Goal: Information Seeking & Learning: Learn about a topic

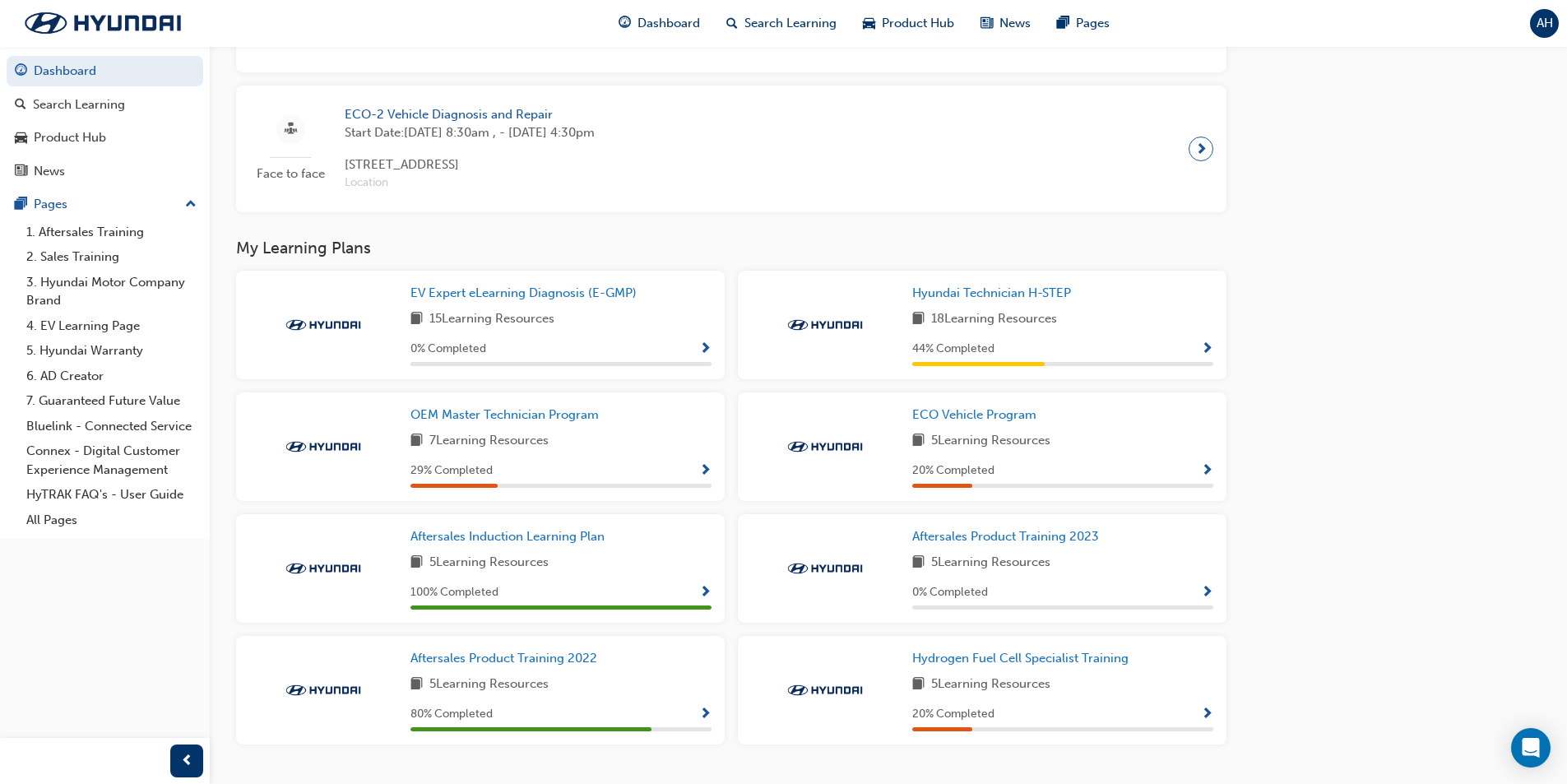
scroll to position [973, 0]
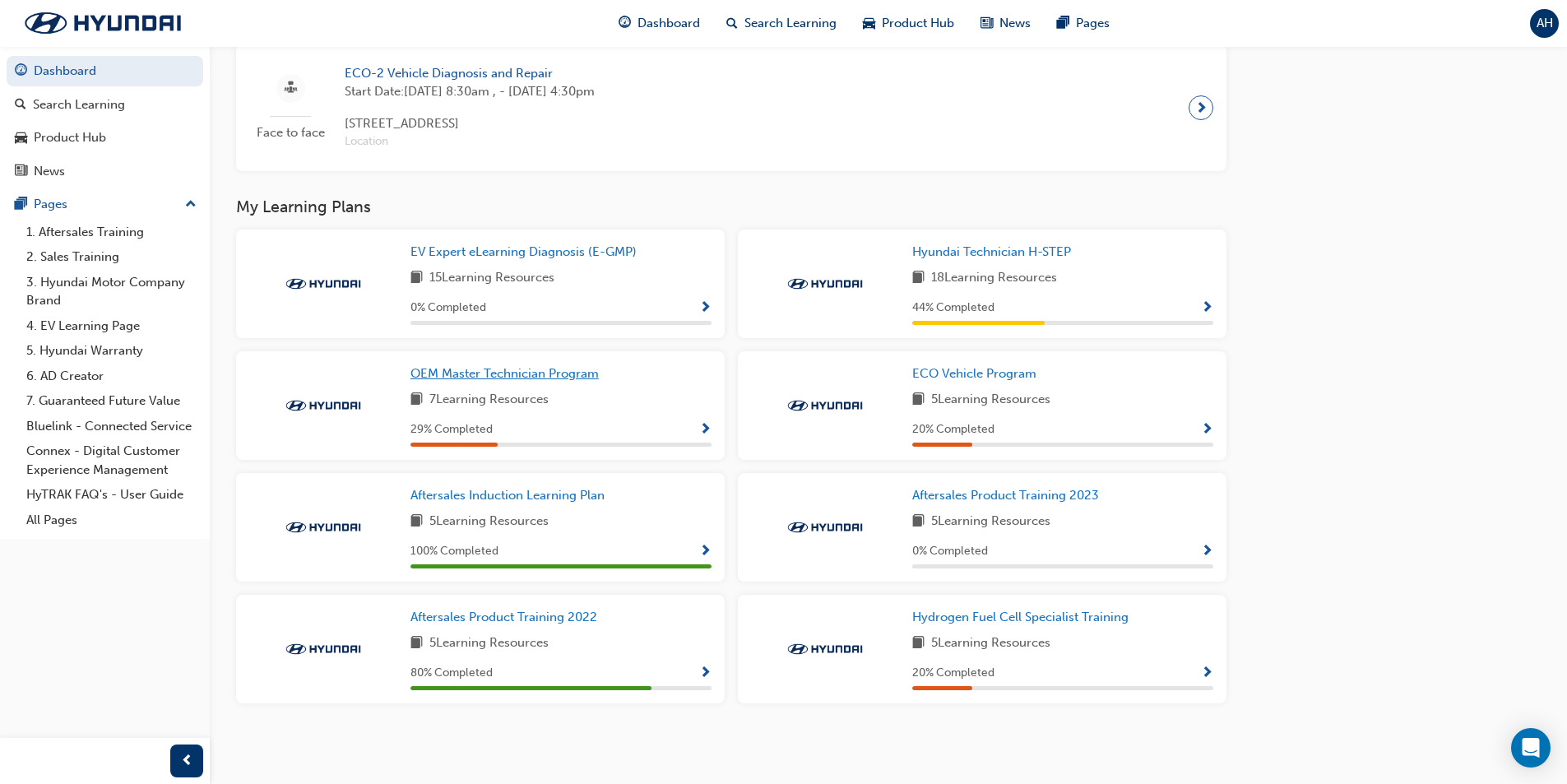
click at [507, 372] on span "OEM Master Technician Program" at bounding box center [505, 373] width 188 height 15
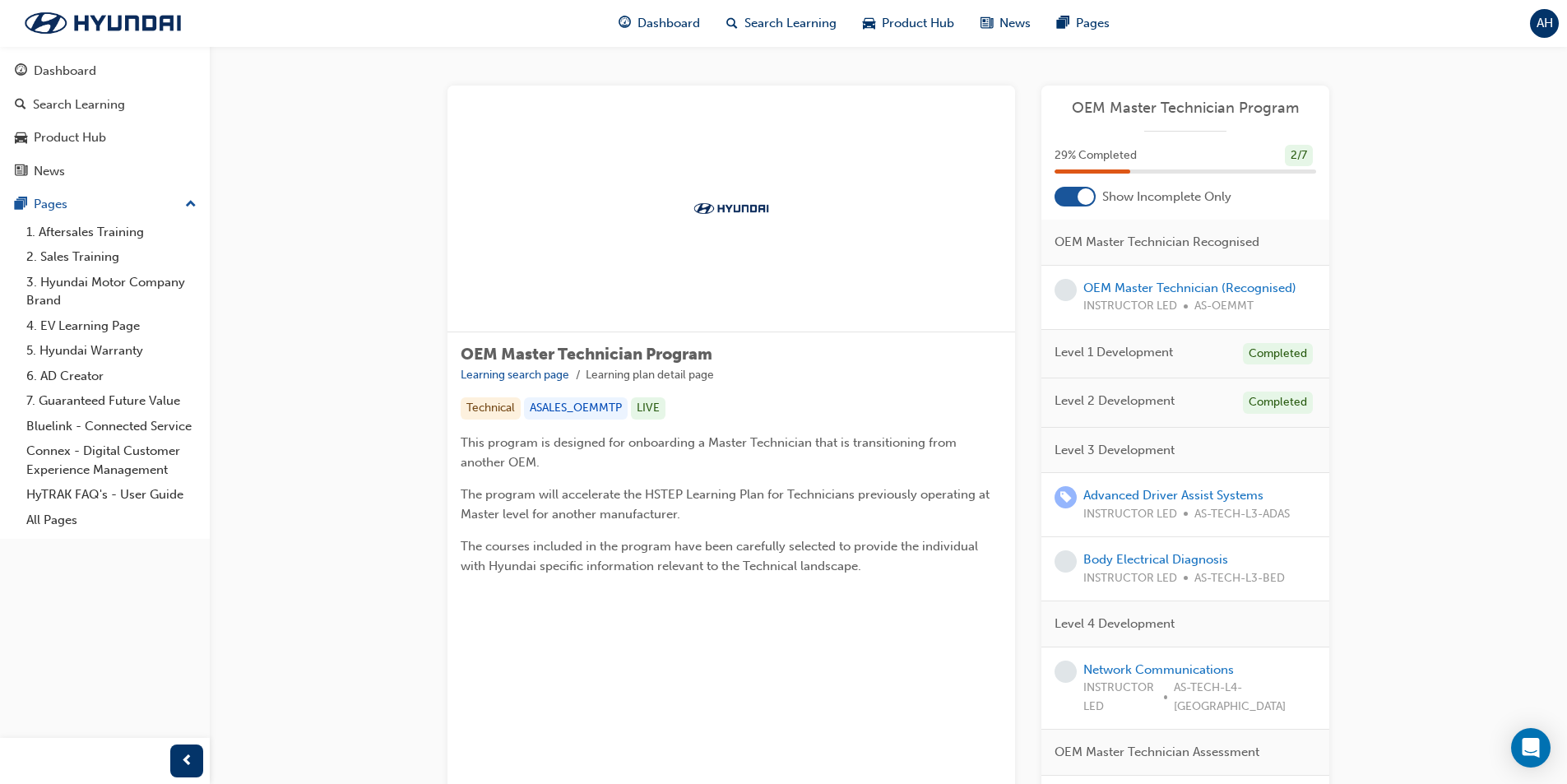
click at [1093, 397] on span "Level 2 Development" at bounding box center [1114, 401] width 120 height 19
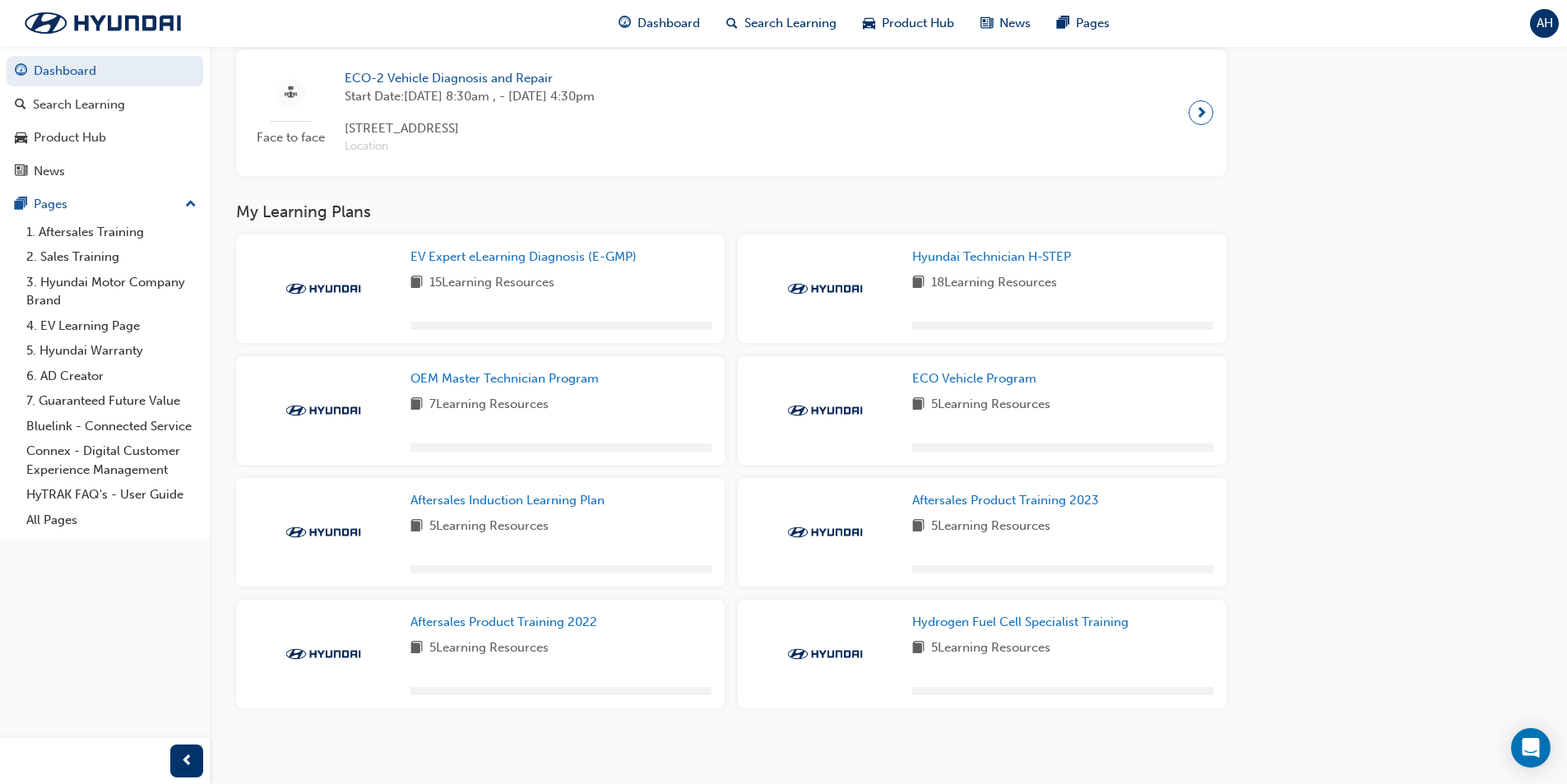
scroll to position [973, 0]
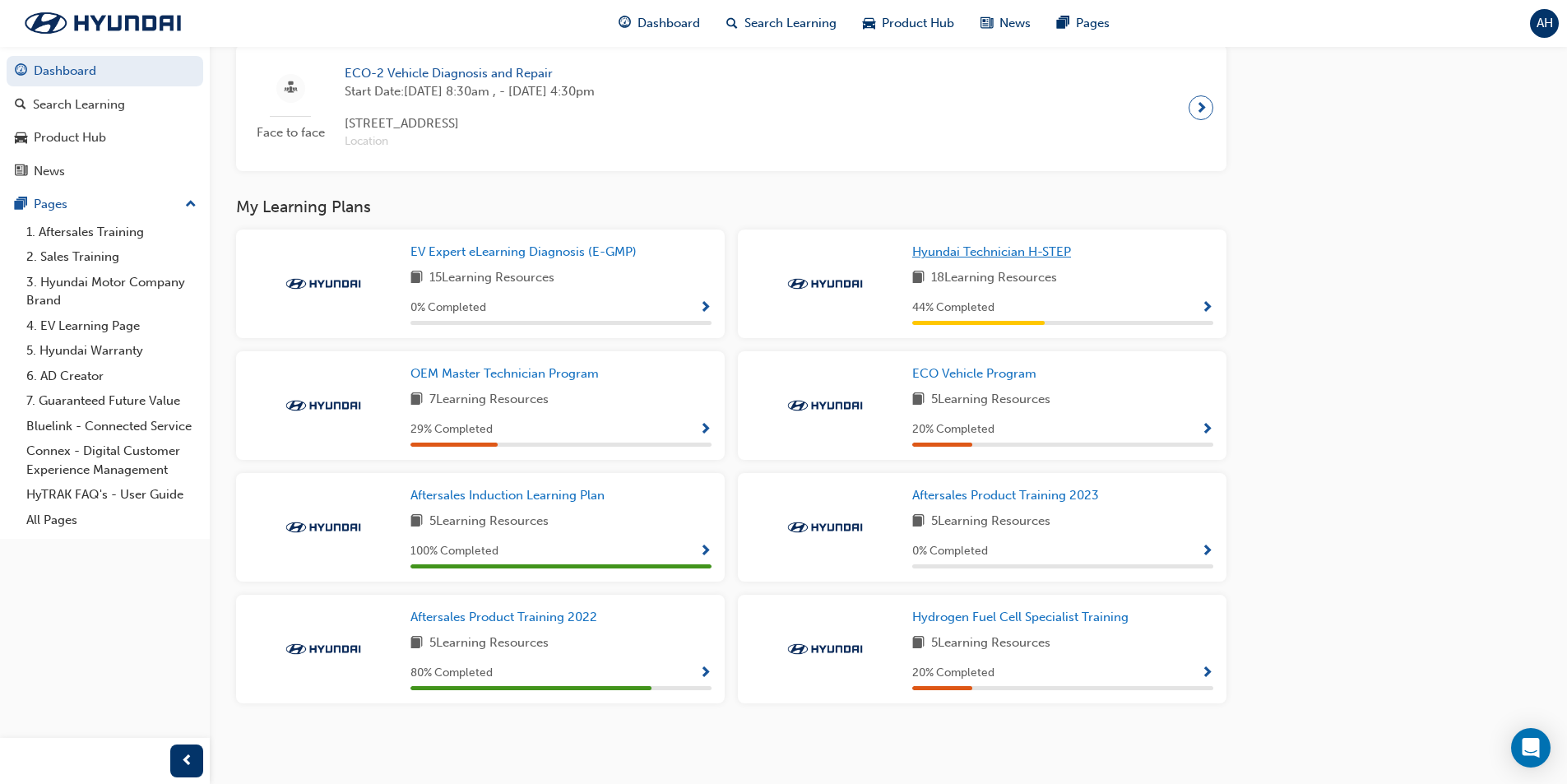
click at [1031, 250] on span "Hyundai Technician H-STEP" at bounding box center [991, 251] width 159 height 15
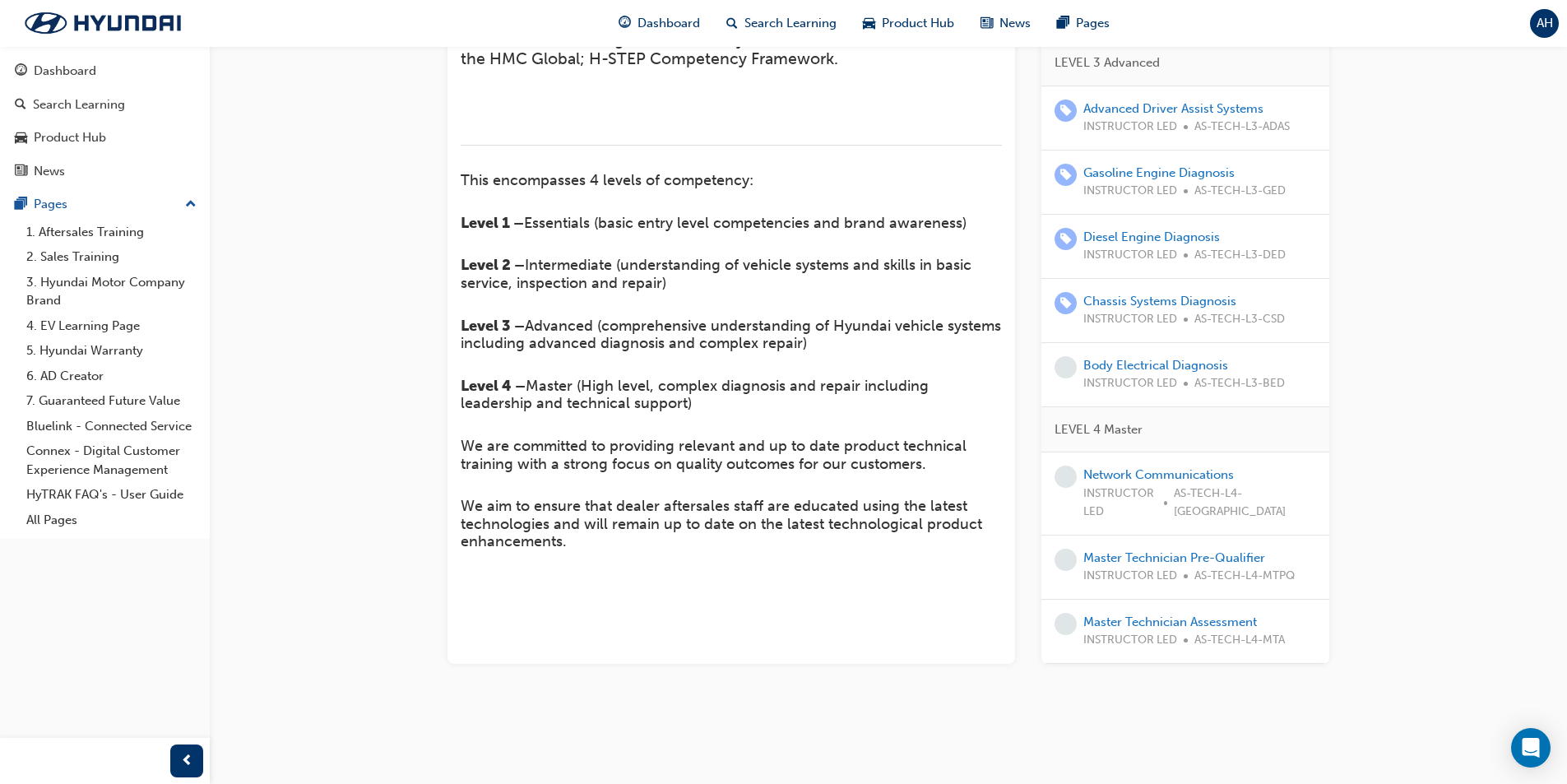
scroll to position [544, 0]
click at [1158, 373] on link "Body Electrical Diagnosis" at bounding box center [1155, 365] width 145 height 15
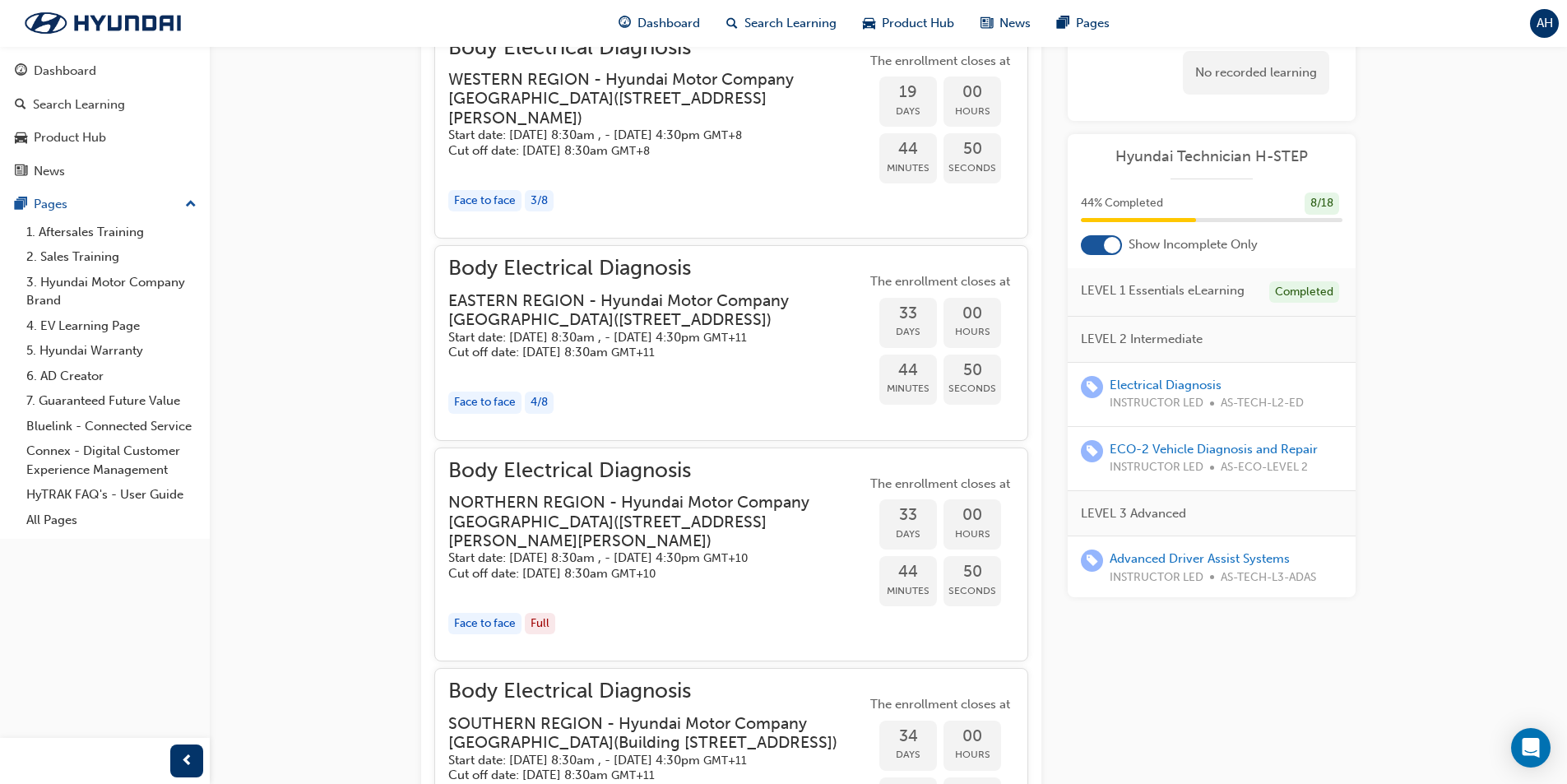
scroll to position [1409, 0]
